Goal: Find contact information

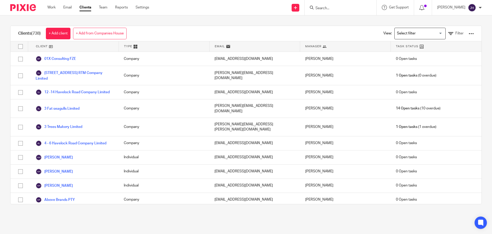
click at [331, 8] on input "Search" at bounding box center [338, 8] width 46 height 5
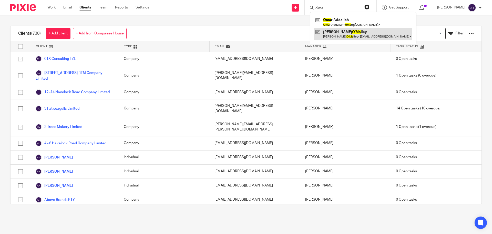
type input "o'ma"
click at [345, 34] on link at bounding box center [363, 34] width 98 height 12
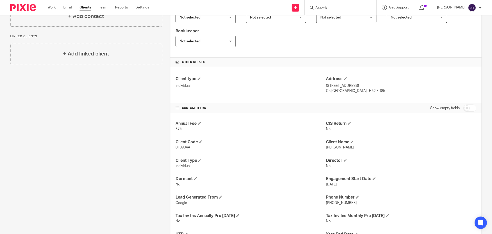
scroll to position [128, 0]
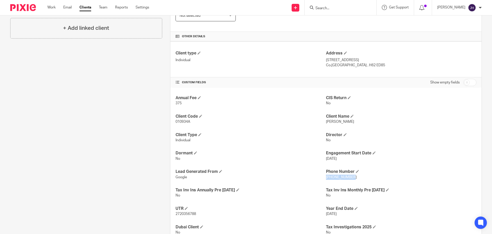
drag, startPoint x: 352, startPoint y: 176, endPoint x: 324, endPoint y: 179, distance: 28.6
click at [326, 179] on p "[PHONE_NUMBER]" at bounding box center [401, 176] width 151 height 5
copy span "[PHONE_NUMBER]"
